Goal: Find specific page/section: Find specific page/section

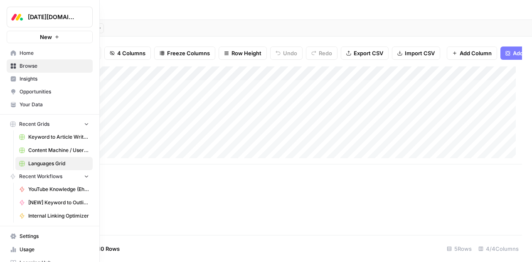
click at [37, 105] on span "Your Data" at bounding box center [54, 104] width 69 height 7
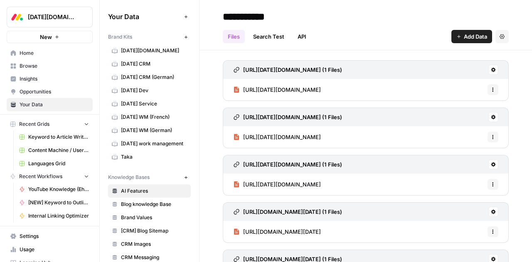
click at [145, 131] on span "[DATE] WM (German)" at bounding box center [154, 130] width 66 height 7
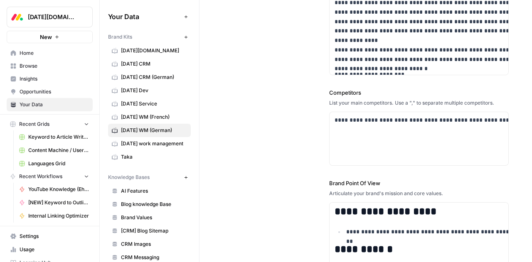
scroll to position [306, 0]
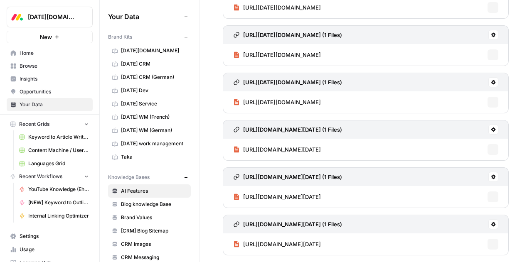
scroll to position [80, 0]
